Goal: Task Accomplishment & Management: Manage account settings

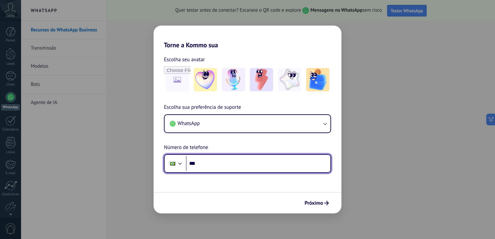
click at [208, 160] on input "***" at bounding box center [258, 163] width 144 height 15
type input "**********"
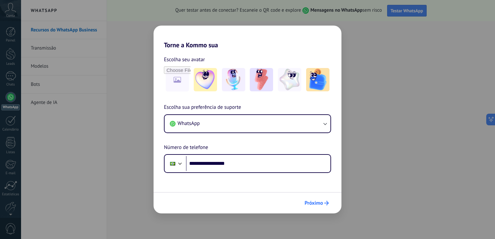
click at [325, 202] on icon "submit" at bounding box center [326, 203] width 5 height 5
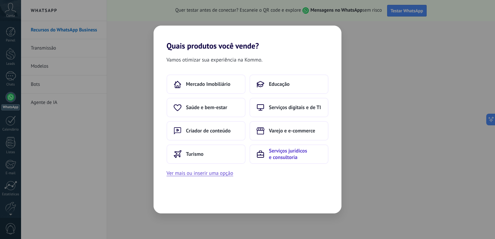
click at [294, 151] on span "Serviços jurídicos e consultoria" at bounding box center [295, 154] width 52 height 13
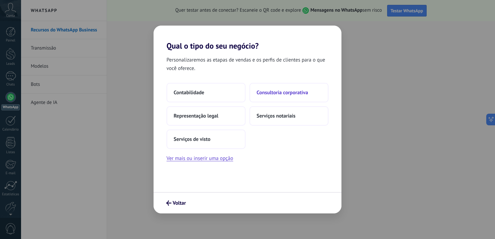
click at [271, 97] on button "Consultoria corporativa" at bounding box center [288, 92] width 79 height 19
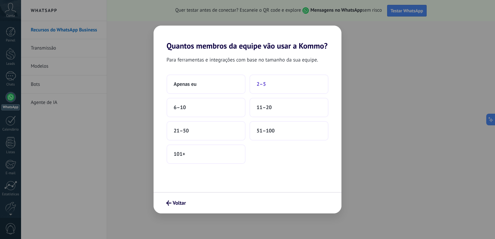
click at [257, 87] on span "2–5" at bounding box center [261, 84] width 9 height 6
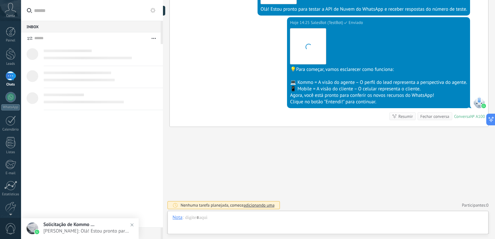
scroll to position [9, 0]
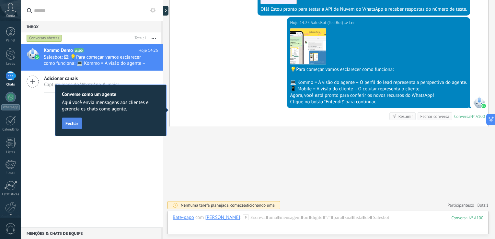
click at [77, 124] on span "Fechar" at bounding box center [71, 123] width 13 height 5
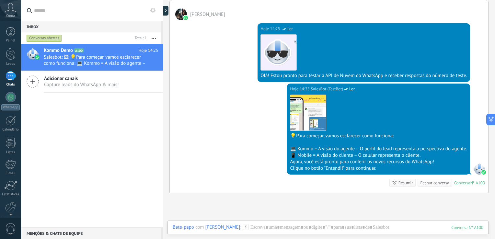
scroll to position [105, 0]
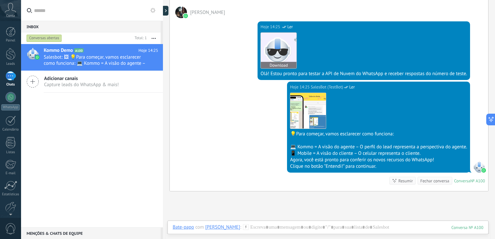
click at [275, 55] on img at bounding box center [279, 51] width 36 height 36
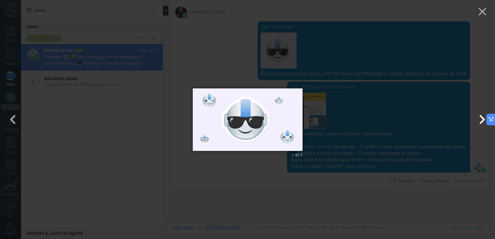
click at [479, 121] on button "button" at bounding box center [480, 120] width 29 height 36
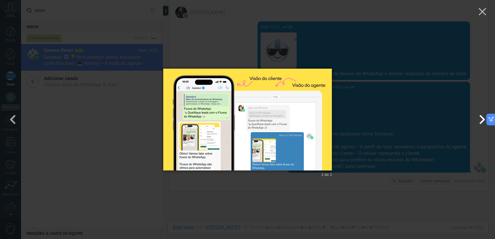
click at [481, 121] on button "button" at bounding box center [480, 120] width 29 height 36
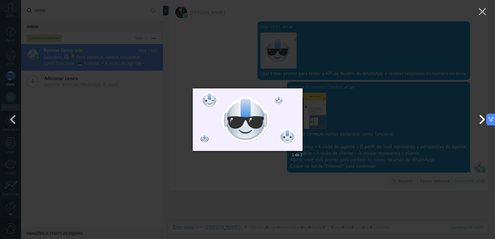
click at [481, 121] on button "button" at bounding box center [480, 120] width 29 height 36
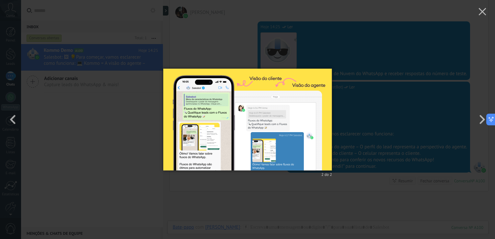
click at [340, 46] on div "2 do 2" at bounding box center [247, 119] width 495 height 239
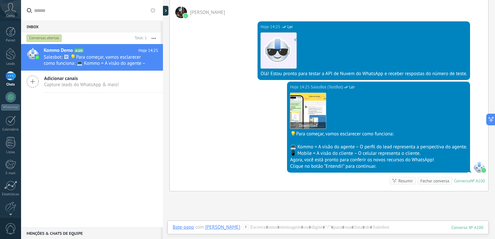
click at [297, 110] on img at bounding box center [308, 111] width 36 height 36
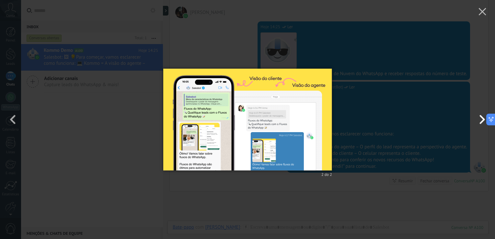
click at [480, 122] on button "button" at bounding box center [480, 120] width 29 height 36
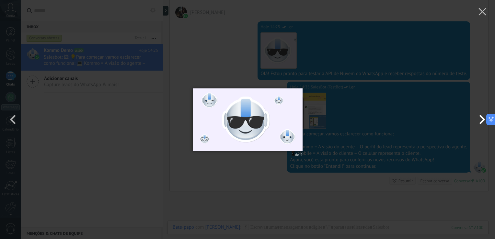
click at [480, 122] on button "button" at bounding box center [480, 120] width 29 height 36
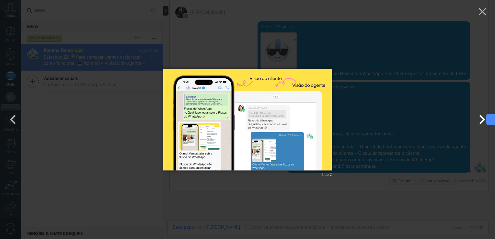
click at [480, 122] on button "button" at bounding box center [480, 120] width 29 height 36
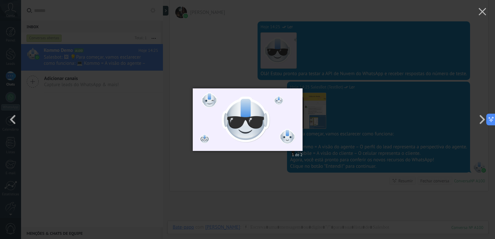
click at [390, 112] on div "1 do 2" at bounding box center [247, 119] width 495 height 239
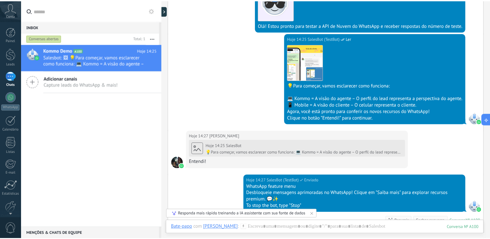
scroll to position [211, 0]
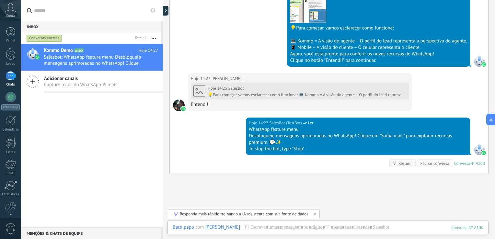
click at [10, 12] on icon at bounding box center [10, 8] width 11 height 10
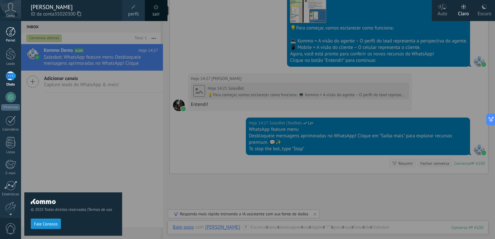
click at [12, 34] on div at bounding box center [11, 32] width 10 height 10
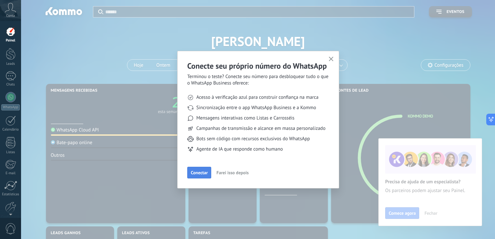
click at [204, 174] on span "Conectar" at bounding box center [199, 172] width 17 height 5
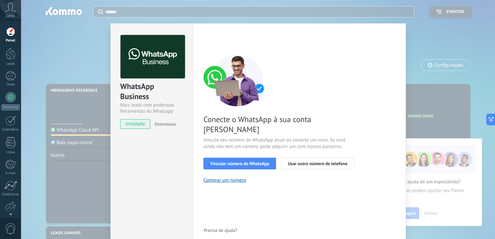
click at [426, 50] on div "WhatsApp Business Mais leads com poderosas ferramentas do Whatsapp instalado De…" at bounding box center [258, 119] width 474 height 239
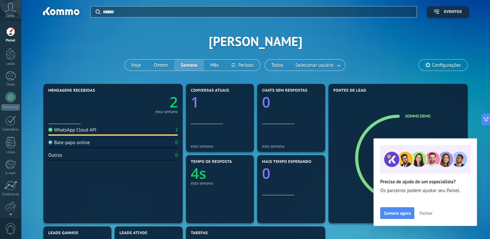
click at [427, 213] on span "Fechar" at bounding box center [426, 213] width 13 height 5
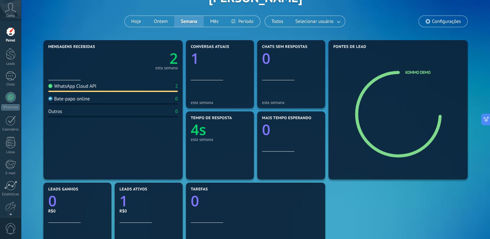
scroll to position [39, 0]
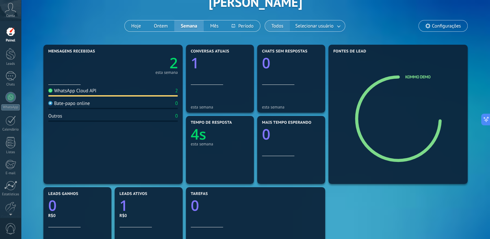
click at [277, 27] on button "Todos" at bounding box center [277, 25] width 25 height 11
click at [438, 28] on span "Configurações" at bounding box center [446, 26] width 29 height 6
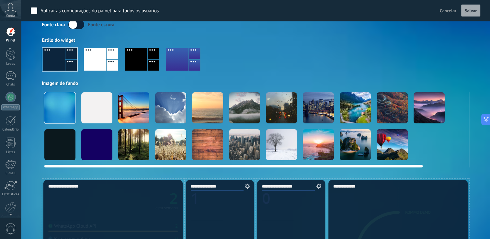
click at [207, 103] on div at bounding box center [207, 107] width 31 height 31
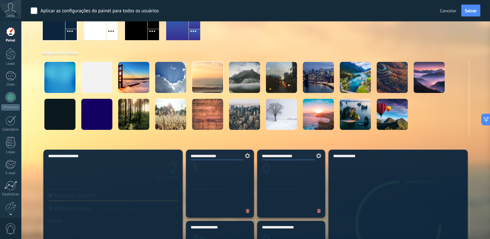
scroll to position [61, 0]
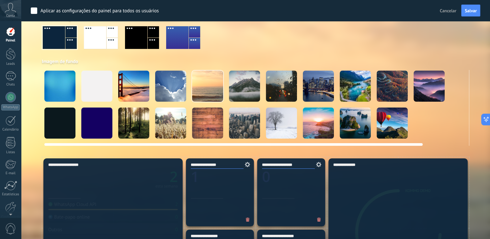
click at [281, 122] on div at bounding box center [281, 123] width 31 height 31
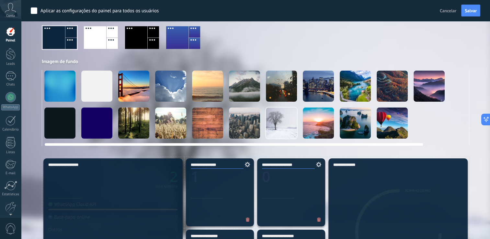
scroll to position [0, 0]
click at [213, 85] on div at bounding box center [207, 86] width 31 height 31
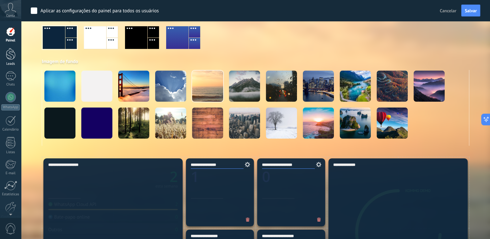
click at [12, 52] on div at bounding box center [11, 54] width 10 height 12
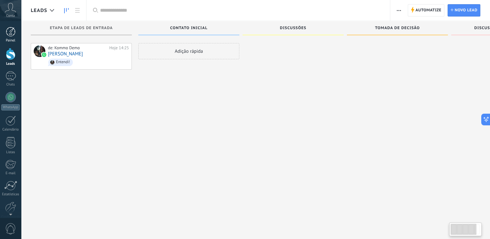
click at [8, 34] on div at bounding box center [11, 32] width 10 height 10
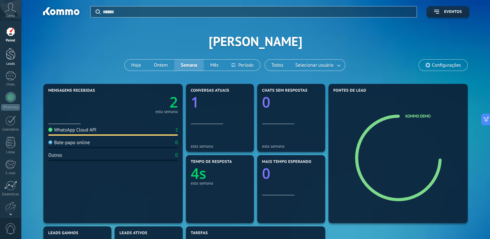
click at [10, 60] on link "Leads" at bounding box center [10, 57] width 21 height 18
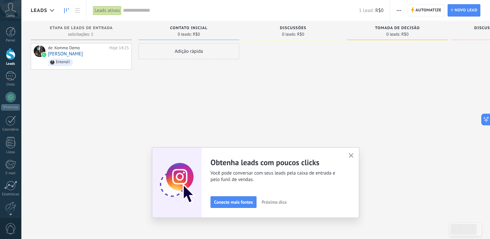
click at [239, 202] on span "Conecte mais fontes" at bounding box center [233, 202] width 39 height 5
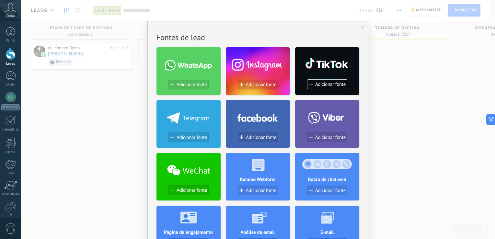
click at [398, 169] on div "Sem resultados. Fontes de lead Adicionar fonte Adicionar fonte Adicionar fonte …" at bounding box center [258, 119] width 474 height 239
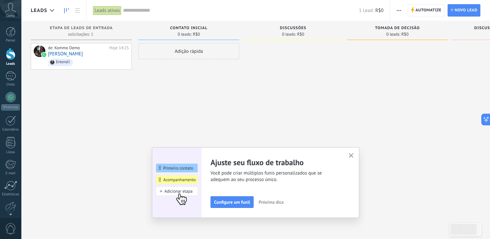
click at [354, 155] on use "button" at bounding box center [351, 155] width 5 height 5
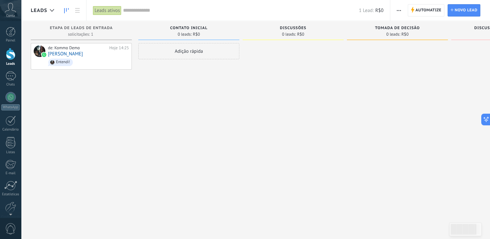
click at [187, 54] on div "Adição rápida" at bounding box center [188, 51] width 101 height 16
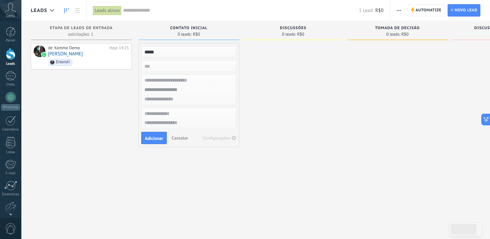
type input "*****"
click at [184, 67] on input "numeric" at bounding box center [188, 66] width 95 height 9
type input "**"
click at [186, 82] on input "text" at bounding box center [188, 80] width 95 height 9
type input "**"
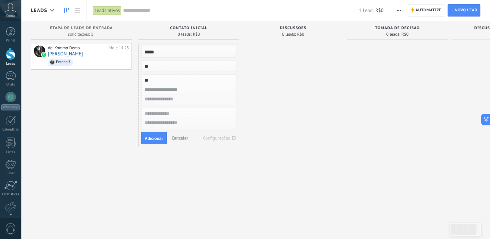
click at [177, 89] on input "text" at bounding box center [188, 89] width 95 height 9
type input "**********"
click at [174, 98] on input "text" at bounding box center [188, 99] width 95 height 9
type input "**********"
click at [169, 53] on input "*****" at bounding box center [188, 51] width 95 height 9
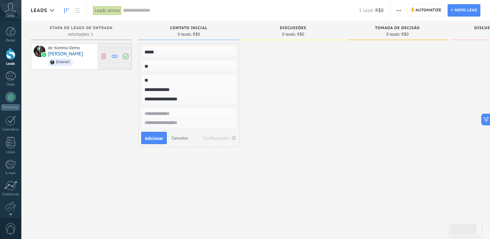
drag, startPoint x: 169, startPoint y: 52, endPoint x: 126, endPoint y: 51, distance: 43.1
click at [126, 51] on div "**********" at bounding box center [296, 109] width 531 height 177
click at [130, 133] on div "de: Kommo Demo Hoje 14:25 José Carlos Pugliese Entendi!" at bounding box center [81, 120] width 101 height 155
click at [157, 54] on input "*****" at bounding box center [188, 51] width 95 height 9
type input "*"
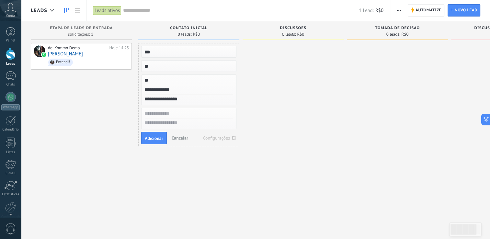
type input "***"
click at [153, 112] on input "text" at bounding box center [188, 113] width 95 height 9
type input "*****"
click at [156, 137] on span "Adicionar" at bounding box center [154, 138] width 18 height 5
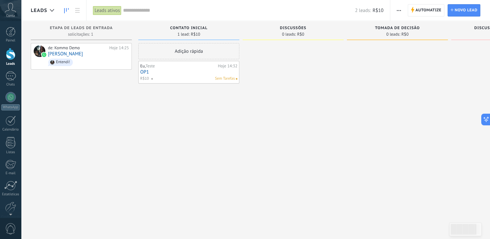
click at [218, 78] on span "Sem Tarefas" at bounding box center [225, 79] width 20 height 6
click at [147, 72] on link "OP1" at bounding box center [188, 72] width 97 height 6
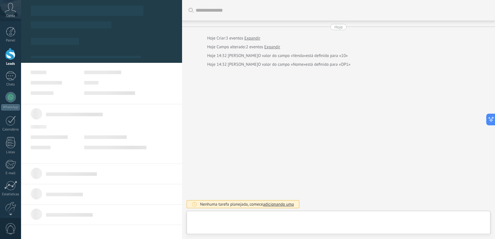
type textarea "***"
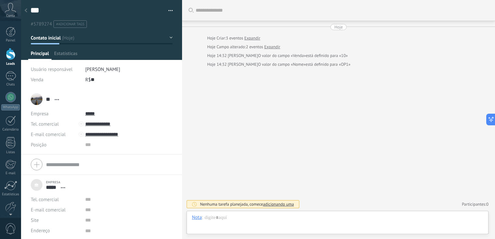
scroll to position [6, 0]
click at [223, 217] on div at bounding box center [338, 223] width 292 height 19
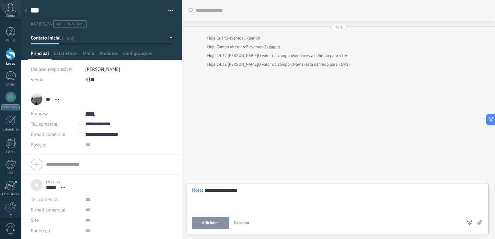
click at [219, 220] on button "Adicionar" at bounding box center [210, 223] width 37 height 12
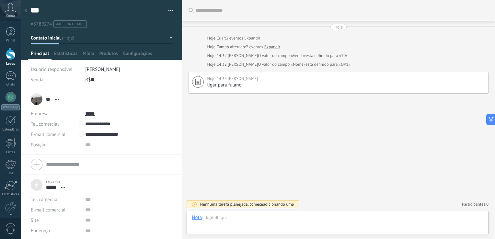
click at [34, 55] on span "Principal" at bounding box center [40, 55] width 18 height 9
click at [13, 54] on div at bounding box center [11, 54] width 10 height 12
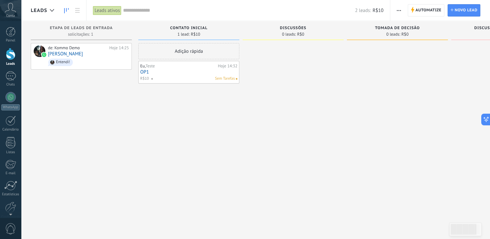
click at [152, 73] on link "OP1" at bounding box center [188, 72] width 97 height 6
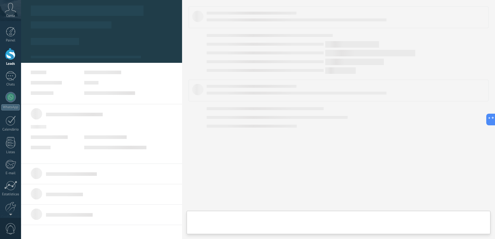
scroll to position [6, 0]
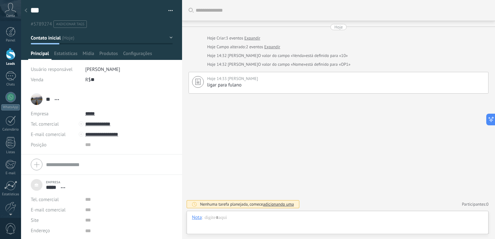
click at [257, 39] on link "Expandir" at bounding box center [252, 38] width 16 height 6
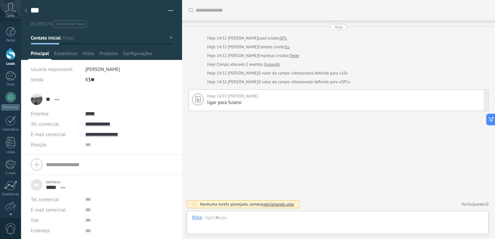
click at [252, 106] on div "Hoje 14:33 JOSE CARLOS PUGLIESE ligar para fulano Fixar Excluir Editar" at bounding box center [339, 100] width 300 height 22
type textarea "**********"
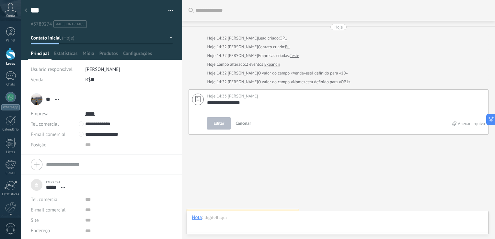
scroll to position [8, 0]
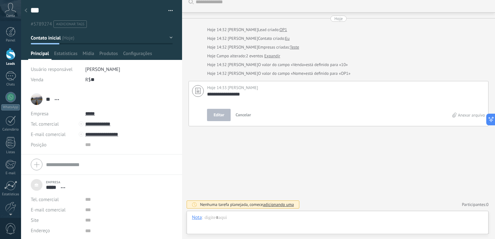
click at [249, 115] on span "Cancelar" at bounding box center [244, 115] width 16 height 6
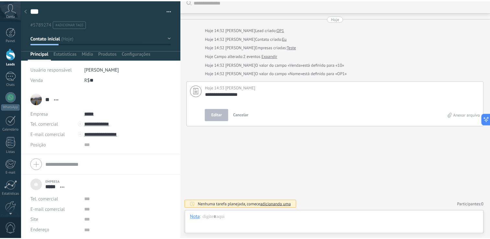
scroll to position [0, 0]
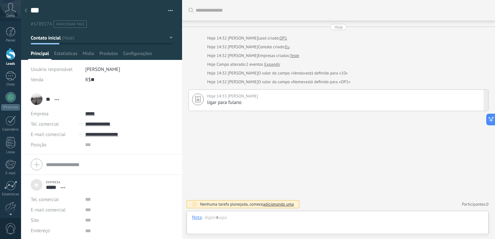
click at [28, 10] on div at bounding box center [25, 11] width 9 height 13
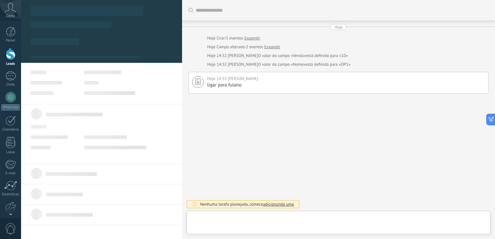
click at [26, 12] on div at bounding box center [101, 25] width 161 height 58
click at [10, 54] on div at bounding box center [11, 54] width 10 height 12
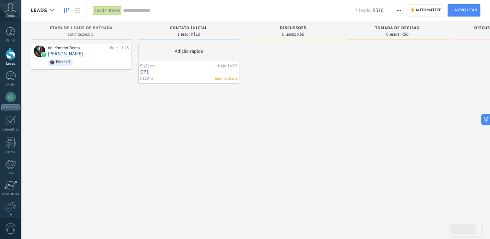
click at [273, 35] on div "0 leads: R$0" at bounding box center [293, 34] width 95 height 6
click at [284, 51] on div at bounding box center [293, 120] width 101 height 155
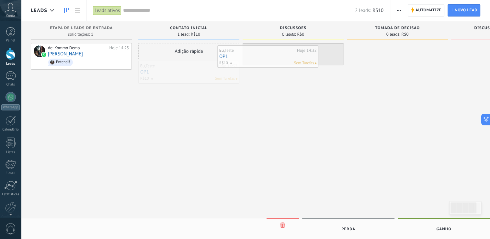
drag, startPoint x: 191, startPoint y: 76, endPoint x: 271, endPoint y: 60, distance: 80.6
drag, startPoint x: 268, startPoint y: 55, endPoint x: 363, endPoint y: 57, distance: 94.6
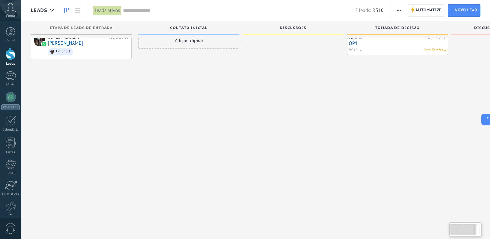
scroll to position [11, 0]
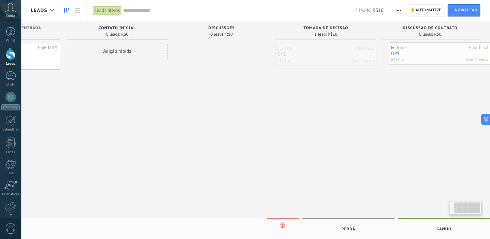
scroll to position [0, 72]
drag, startPoint x: 408, startPoint y: 58, endPoint x: 446, endPoint y: 59, distance: 38.2
drag, startPoint x: 333, startPoint y: 58, endPoint x: 430, endPoint y: 56, distance: 96.9
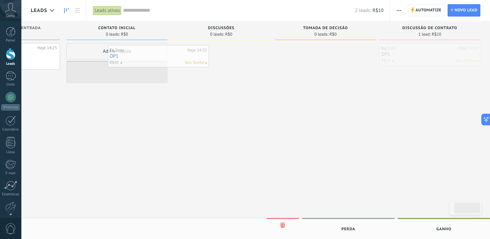
drag, startPoint x: 430, startPoint y: 56, endPoint x: 159, endPoint y: 58, distance: 271.5
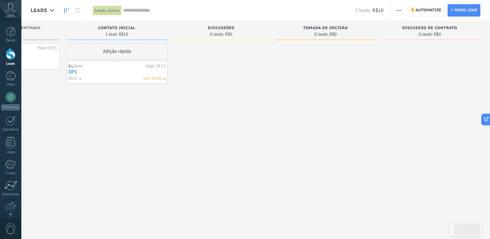
click at [12, 56] on div at bounding box center [11, 54] width 10 height 12
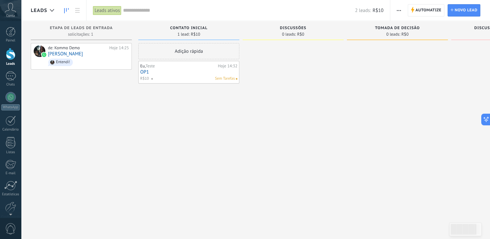
drag, startPoint x: 52, startPoint y: 230, endPoint x: 168, endPoint y: 230, distance: 115.3
click at [172, 233] on div "Etapa de leads de entrada solicitações: 1 0 0 0 1 0 0 0 1 de: Kommo Demo Hoje 1…" at bounding box center [296, 127] width 531 height 213
drag, startPoint x: 180, startPoint y: 226, endPoint x: 252, endPoint y: 240, distance: 73.6
click at [252, 239] on html ".abccls-1,.abccls-2{fill-rule:evenodd}.abccls-2{fill:#fff} .abfcls-1{fill:none}…" at bounding box center [245, 119] width 490 height 239
click at [205, 219] on div "Etapa de leads de entrada solicitações: 1 0 0 0 1 0 0 0 1 de: Kommo Demo Hoje 1…" at bounding box center [296, 127] width 531 height 213
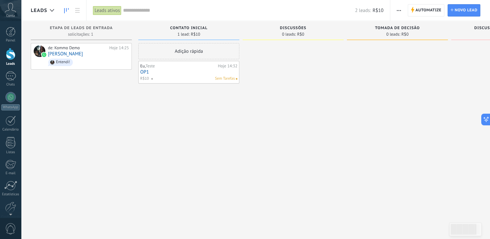
drag, startPoint x: 184, startPoint y: 203, endPoint x: 175, endPoint y: 193, distance: 13.8
click at [182, 200] on div "Etapa de leads de entrada solicitações: 1 0 0 0 1 0 0 0 1 de: Kommo Demo Hoje 1…" at bounding box center [296, 127] width 531 height 213
drag, startPoint x: 152, startPoint y: 159, endPoint x: 281, endPoint y: 170, distance: 129.1
click at [281, 170] on div "Etapa de leads de entrada solicitações: 1 0 0 0 1 0 0 0 1 de: Kommo Demo Hoje 1…" at bounding box center [296, 109] width 531 height 177
click at [12, 117] on div at bounding box center [11, 121] width 10 height 10
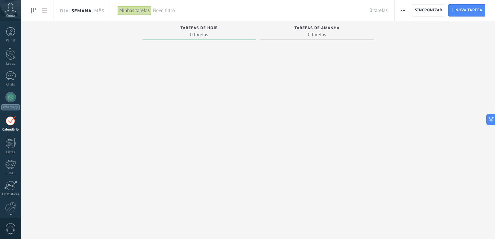
click at [86, 14] on link "Semana" at bounding box center [81, 10] width 20 height 21
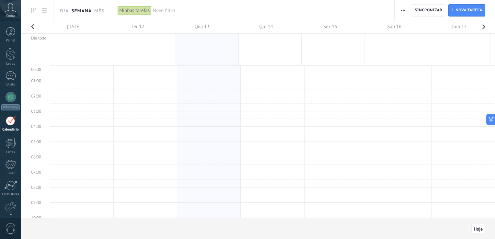
scroll to position [121, 0]
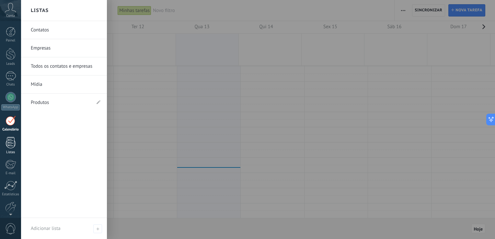
click at [12, 143] on div at bounding box center [11, 142] width 10 height 11
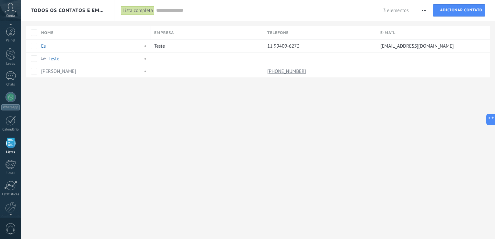
scroll to position [17, 0]
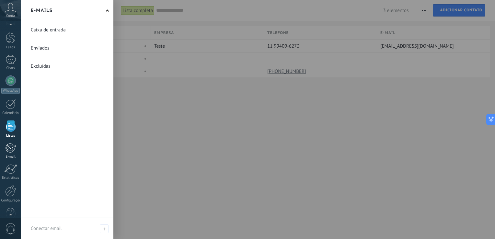
click at [13, 146] on div at bounding box center [10, 148] width 11 height 10
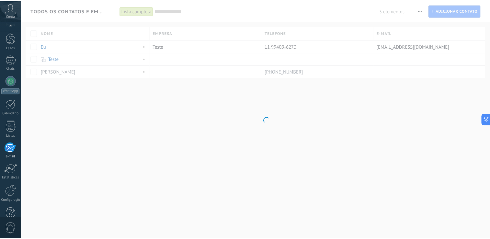
scroll to position [30, 0]
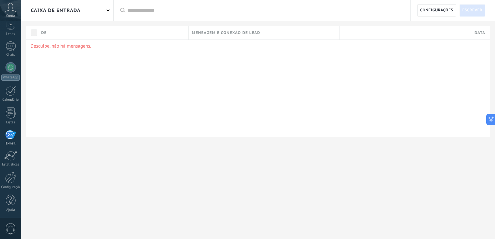
click at [130, 34] on div "De" at bounding box center [113, 33] width 150 height 14
click at [13, 175] on div at bounding box center [10, 177] width 11 height 11
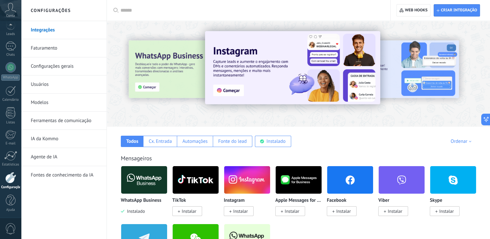
click at [56, 51] on link "Faturamento" at bounding box center [65, 48] width 69 height 18
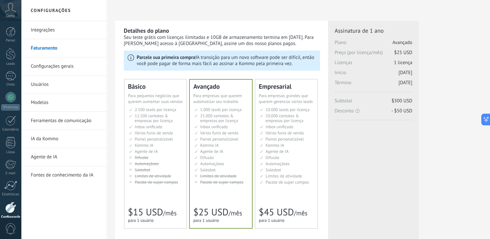
click at [53, 65] on link "Configurações gerais" at bounding box center [65, 66] width 69 height 18
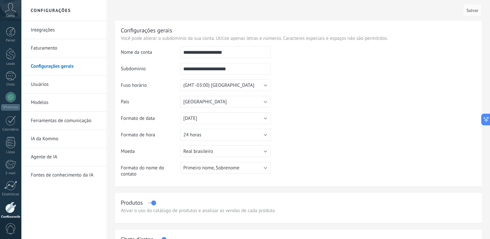
click at [45, 84] on link "Usuários" at bounding box center [65, 84] width 69 height 18
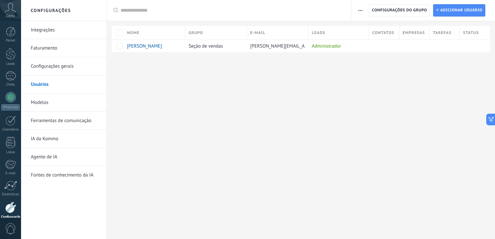
click at [44, 100] on link "Modelos" at bounding box center [65, 103] width 69 height 18
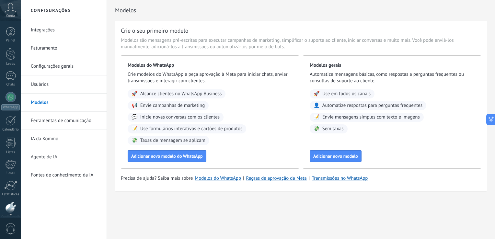
scroll to position [30, 0]
click at [14, 226] on span "0" at bounding box center [10, 228] width 11 height 11
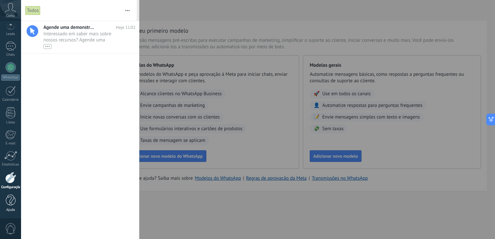
click at [10, 199] on div at bounding box center [11, 200] width 10 height 11
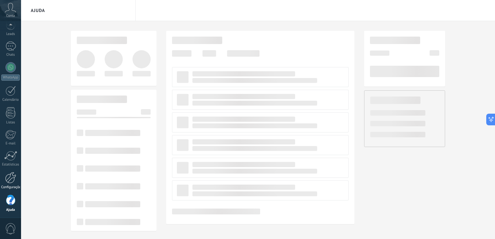
click at [13, 180] on div at bounding box center [10, 177] width 11 height 11
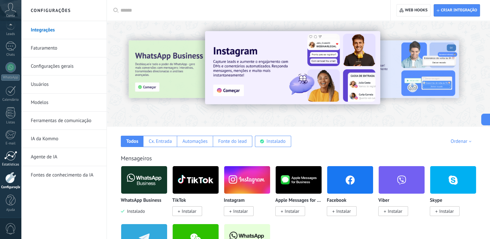
click at [12, 160] on link "Estatísticas" at bounding box center [10, 159] width 21 height 16
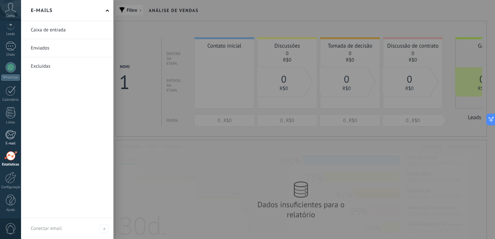
click at [11, 132] on div at bounding box center [10, 135] width 11 height 10
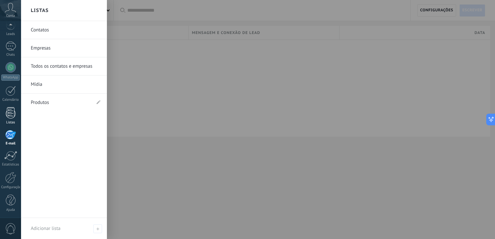
click at [11, 113] on div at bounding box center [11, 112] width 10 height 11
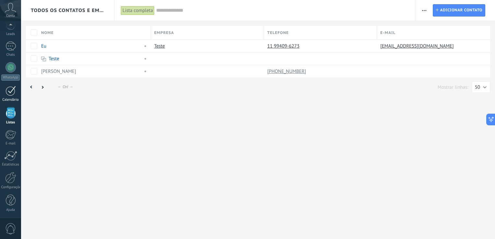
click at [10, 98] on div "Calendário" at bounding box center [10, 100] width 19 height 4
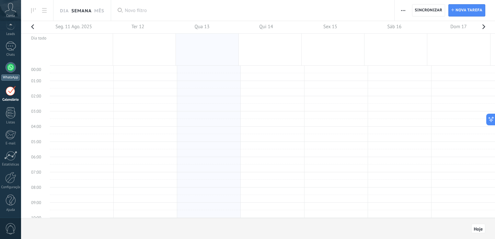
scroll to position [121, 0]
click at [10, 51] on link "Chats" at bounding box center [10, 49] width 21 height 16
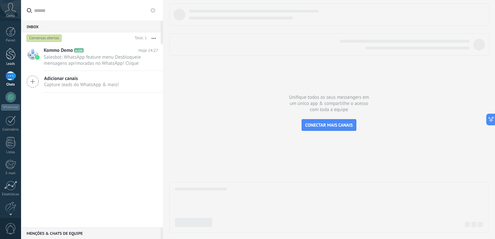
click at [10, 56] on div at bounding box center [11, 54] width 10 height 12
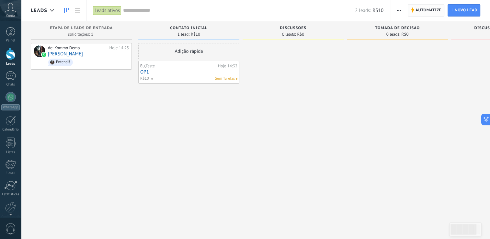
click at [423, 11] on span "Automatize" at bounding box center [429, 11] width 26 height 12
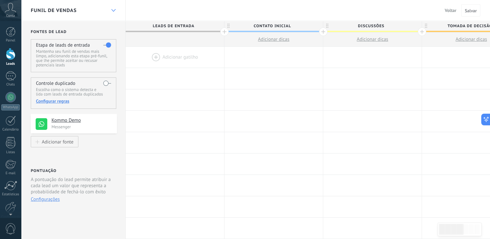
click at [114, 12] on div at bounding box center [113, 10] width 11 height 13
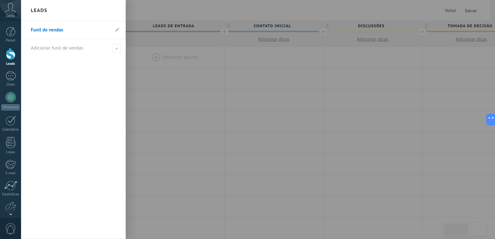
click at [113, 12] on div "Leads" at bounding box center [73, 10] width 105 height 21
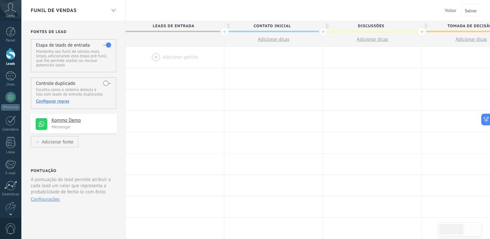
click at [113, 12] on div at bounding box center [113, 10] width 11 height 13
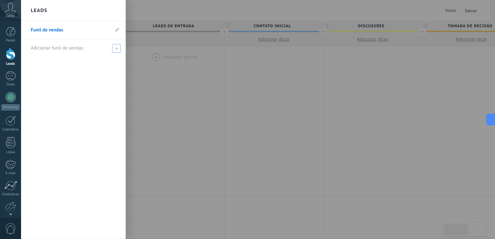
click at [116, 49] on icon at bounding box center [116, 48] width 3 height 3
type input "**********"
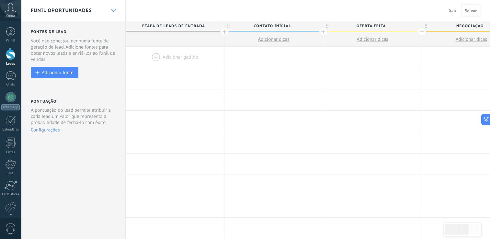
click at [112, 10] on use at bounding box center [113, 10] width 4 height 3
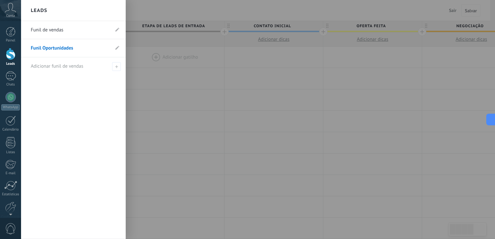
click at [81, 30] on link "Funil de vendas" at bounding box center [70, 30] width 79 height 18
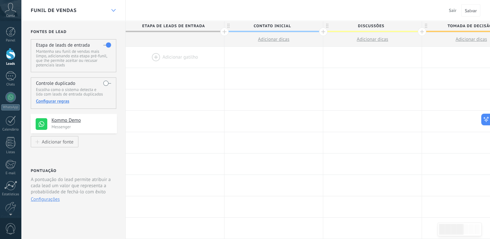
click at [113, 10] on icon at bounding box center [113, 10] width 4 height 3
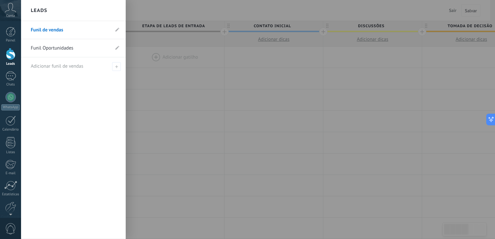
click at [80, 47] on link "Funil Oportunidades" at bounding box center [70, 48] width 79 height 18
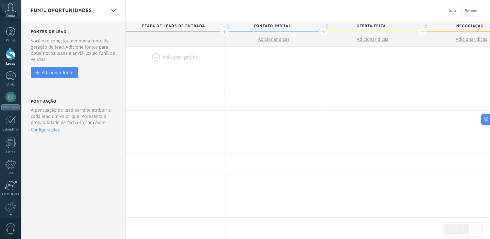
click at [179, 28] on span "Etapa de leads de entrada" at bounding box center [173, 26] width 95 height 10
click at [8, 35] on div at bounding box center [11, 32] width 10 height 10
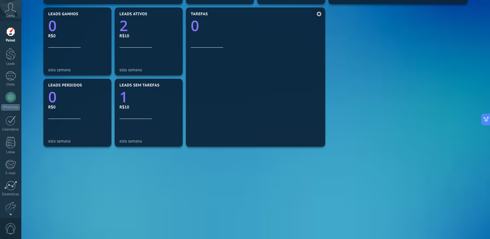
scroll to position [219, 0]
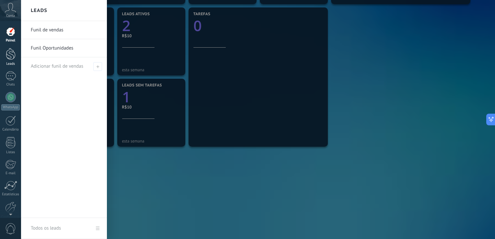
click at [10, 52] on div at bounding box center [11, 54] width 10 height 12
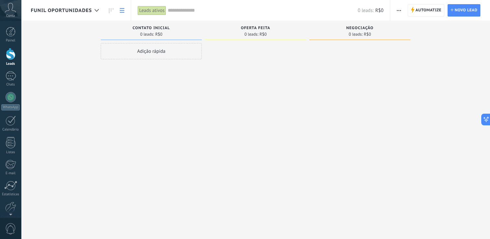
click at [122, 13] on link at bounding box center [122, 10] width 11 height 13
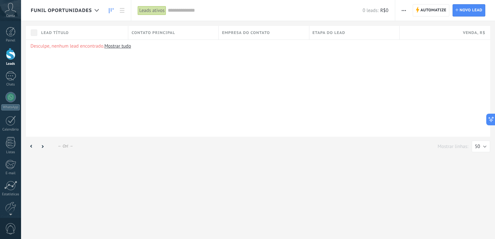
click at [110, 11] on icon at bounding box center [111, 10] width 5 height 5
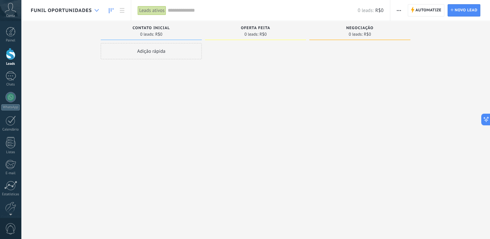
click at [95, 10] on icon at bounding box center [97, 10] width 4 height 3
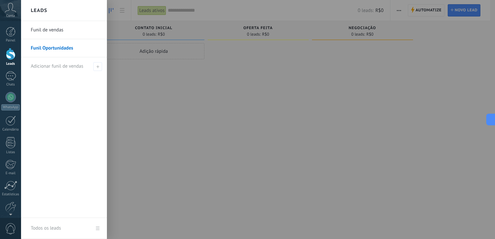
click at [79, 31] on link "Funil de vendas" at bounding box center [66, 30] width 70 height 18
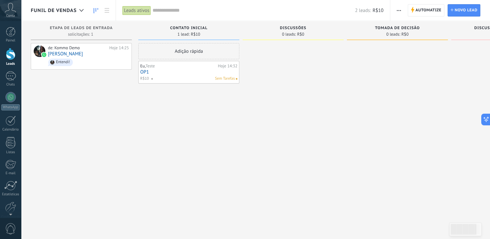
click at [97, 11] on icon at bounding box center [96, 10] width 5 height 5
click at [79, 11] on icon at bounding box center [81, 10] width 4 height 3
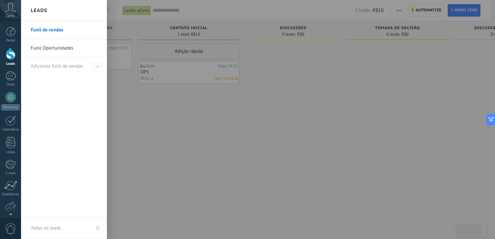
click at [67, 49] on link "Funil Oportunidades" at bounding box center [66, 48] width 70 height 18
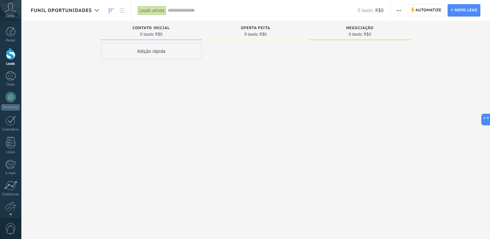
click at [165, 28] on span "Contato inicial" at bounding box center [151, 28] width 37 height 5
click at [167, 29] on span "Contato inicial" at bounding box center [151, 28] width 37 height 5
type input "*"
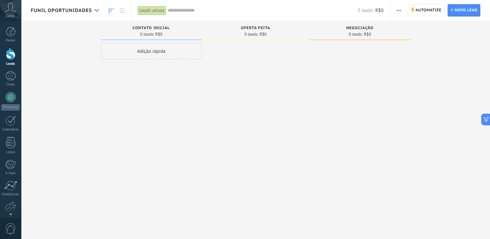
click at [126, 52] on div "Adição rápida" at bounding box center [151, 51] width 101 height 16
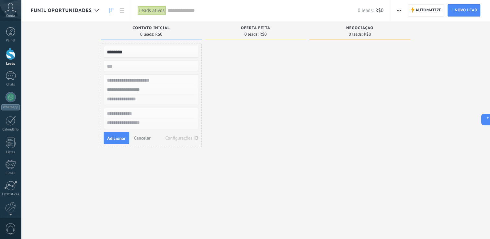
type input "*******"
type input "**"
type input "**********"
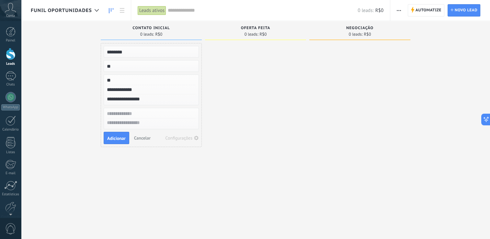
type input "*****"
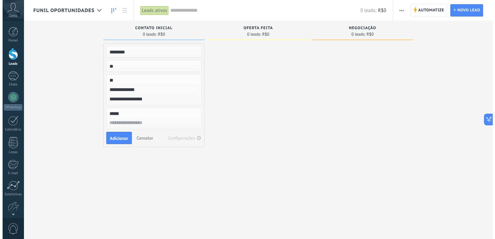
scroll to position [6, 0]
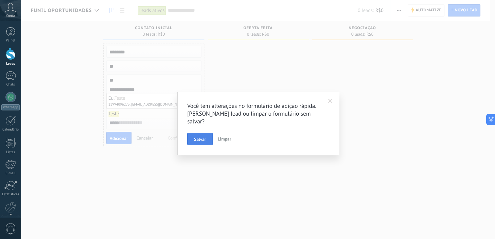
click at [193, 133] on button "Salvar" at bounding box center [200, 139] width 26 height 12
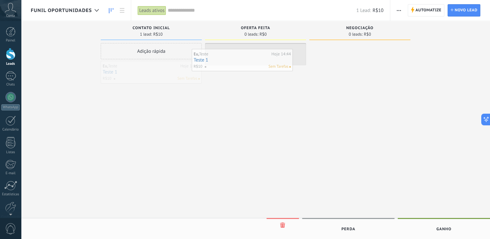
drag, startPoint x: 149, startPoint y: 76, endPoint x: 242, endPoint y: 64, distance: 93.8
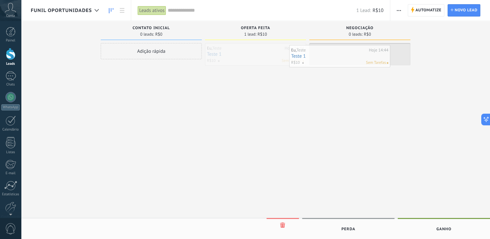
drag, startPoint x: 240, startPoint y: 57, endPoint x: 324, endPoint y: 59, distance: 84.3
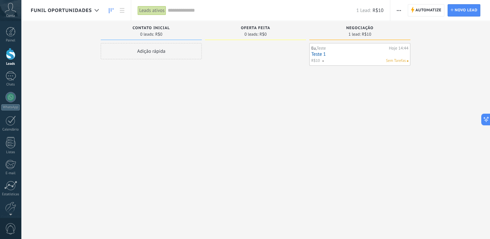
click at [318, 54] on link "Teste 1" at bounding box center [359, 55] width 97 height 6
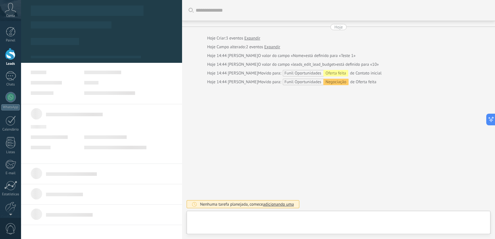
type textarea "***"
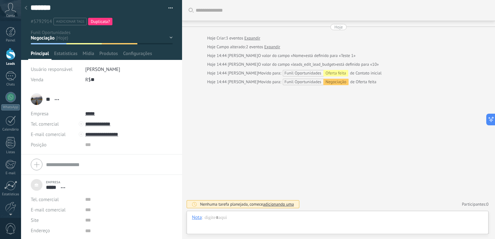
scroll to position [3, 0]
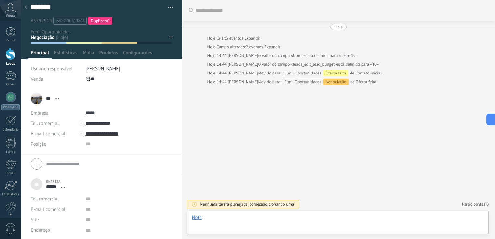
click at [212, 221] on div at bounding box center [338, 223] width 292 height 19
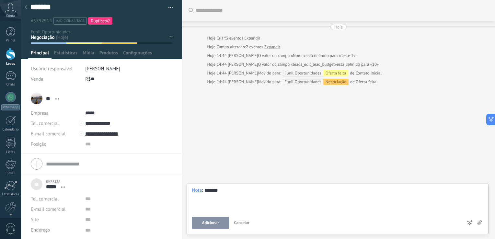
click at [212, 221] on span "Adicionar" at bounding box center [210, 223] width 17 height 5
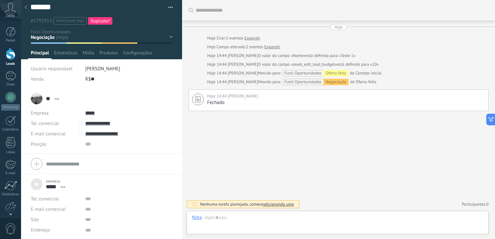
click at [61, 23] on span "#adicionar tags" at bounding box center [70, 21] width 28 height 5
click at [149, 99] on div "** Eu ** Eu Sobrenome Abrir detalhes Copiar nome Desvincular" at bounding box center [102, 98] width 142 height 16
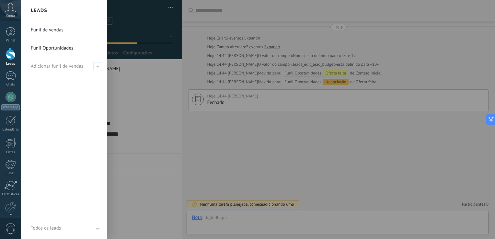
click at [10, 54] on div at bounding box center [11, 54] width 10 height 12
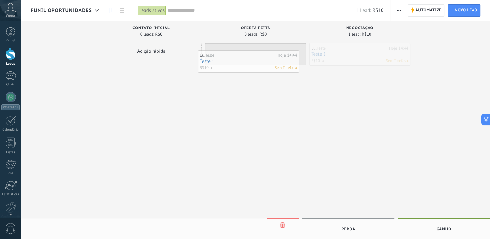
drag, startPoint x: 352, startPoint y: 59, endPoint x: 241, endPoint y: 66, distance: 111.7
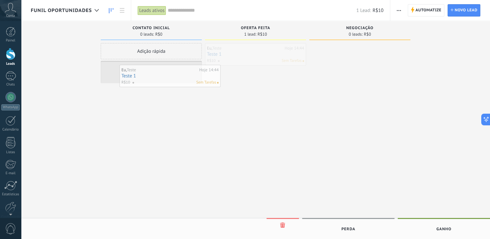
drag, startPoint x: 240, startPoint y: 62, endPoint x: 155, endPoint y: 84, distance: 88.2
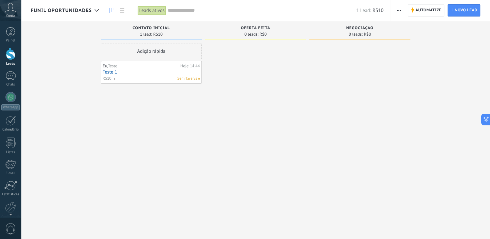
click at [400, 11] on icon "button" at bounding box center [399, 10] width 4 height 1
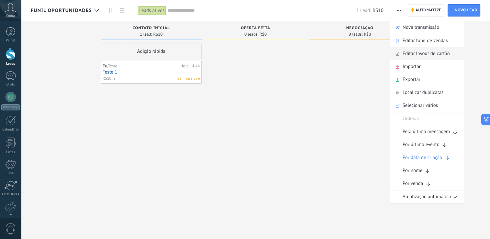
click at [433, 52] on span "Editar layout de cartão" at bounding box center [426, 53] width 47 height 13
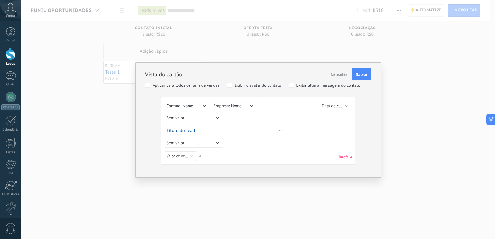
click at [205, 106] on button "Contato: Nome" at bounding box center [187, 106] width 45 height 10
click at [205, 106] on span "gclid" at bounding box center [191, 105] width 64 height 6
click at [253, 105] on button "Empresa: Nome" at bounding box center [234, 106] width 45 height 10
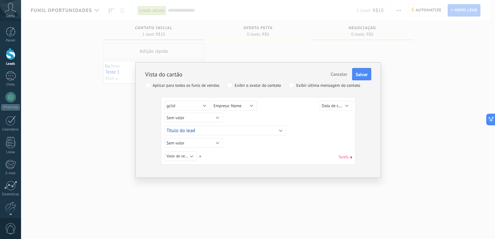
click at [287, 110] on div "Sem valor Lead ID do lead Título do lead Data de criação Valor de venda Usuário…" at bounding box center [259, 107] width 189 height 12
click at [345, 105] on button "Data de criação" at bounding box center [336, 106] width 32 height 10
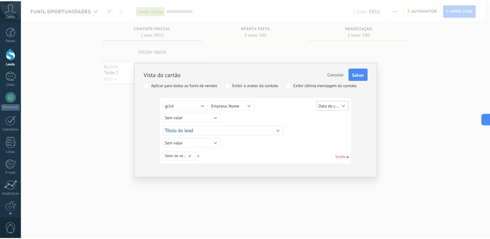
scroll to position [2, 0]
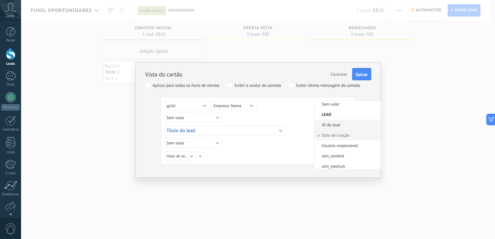
click at [342, 122] on span "ID do lead" at bounding box center [347, 125] width 64 height 6
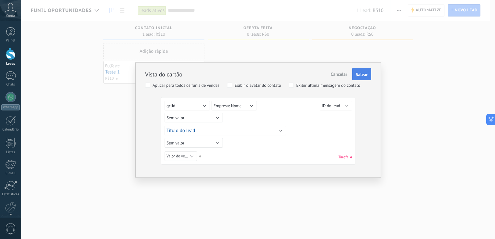
click at [360, 76] on span "Salvar" at bounding box center [362, 74] width 12 height 5
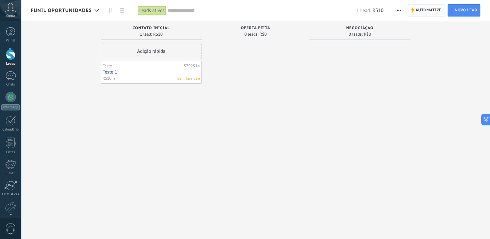
click at [413, 13] on span "Automatize Automatize" at bounding box center [426, 10] width 37 height 12
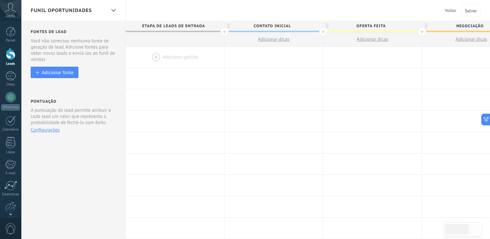
click at [453, 12] on span "Voltar" at bounding box center [451, 10] width 12 height 6
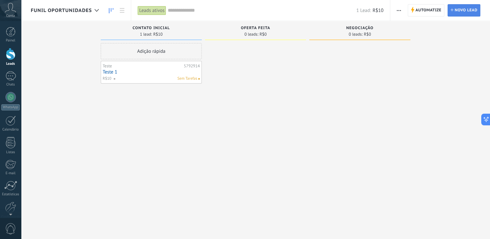
click at [453, 12] on link "Lead Novo lead" at bounding box center [464, 10] width 33 height 12
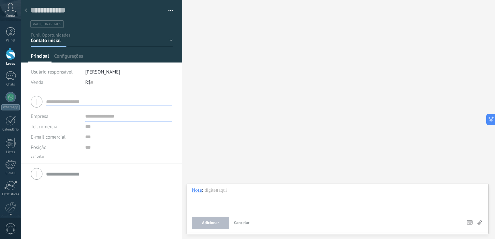
click at [25, 9] on icon at bounding box center [26, 10] width 3 height 4
